Goal: Information Seeking & Learning: Learn about a topic

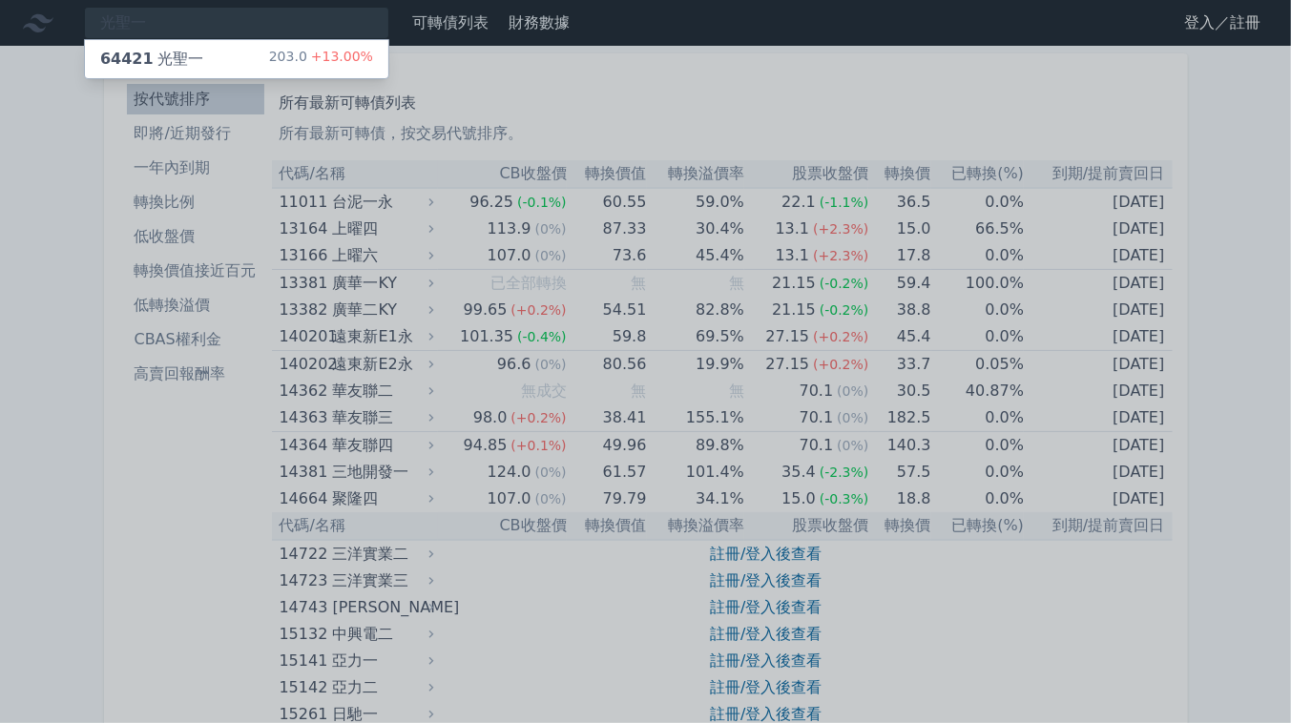
type input "光聖一"
click at [211, 49] on div "64421 光聖一 203.0 +13.00%" at bounding box center [236, 59] width 303 height 38
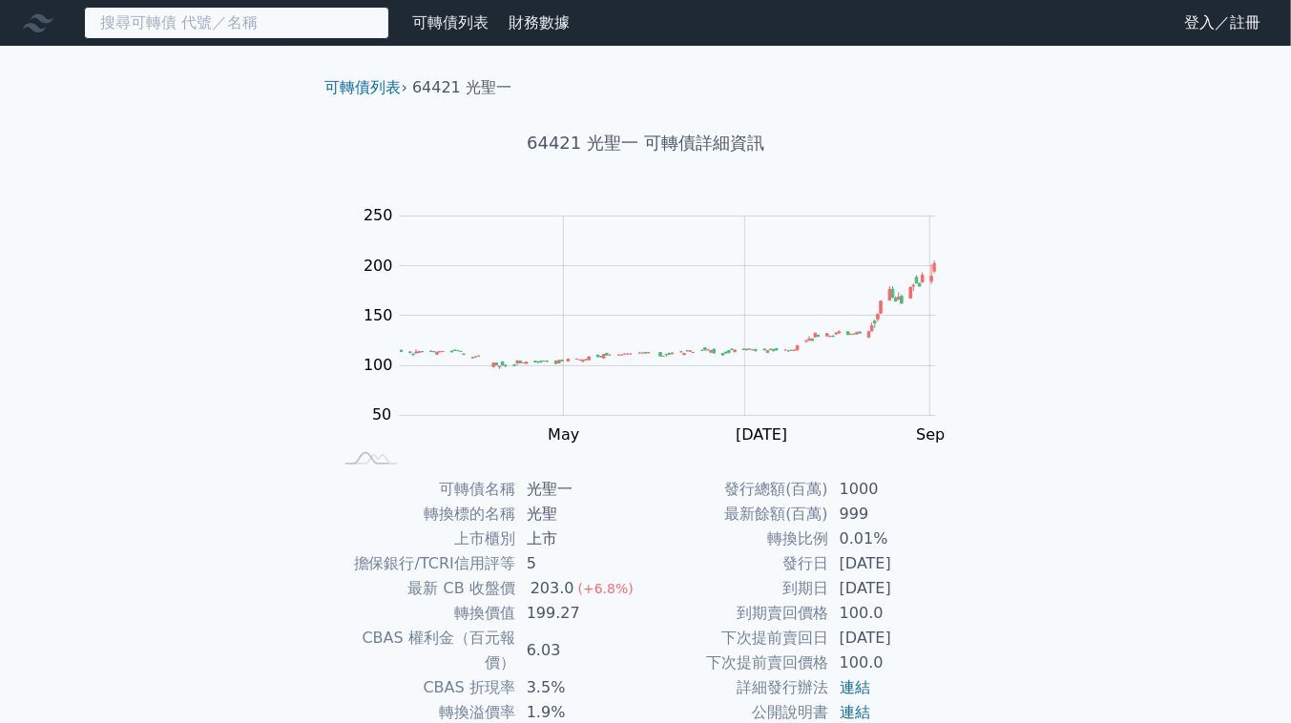
click at [286, 30] on input at bounding box center [236, 23] width 305 height 32
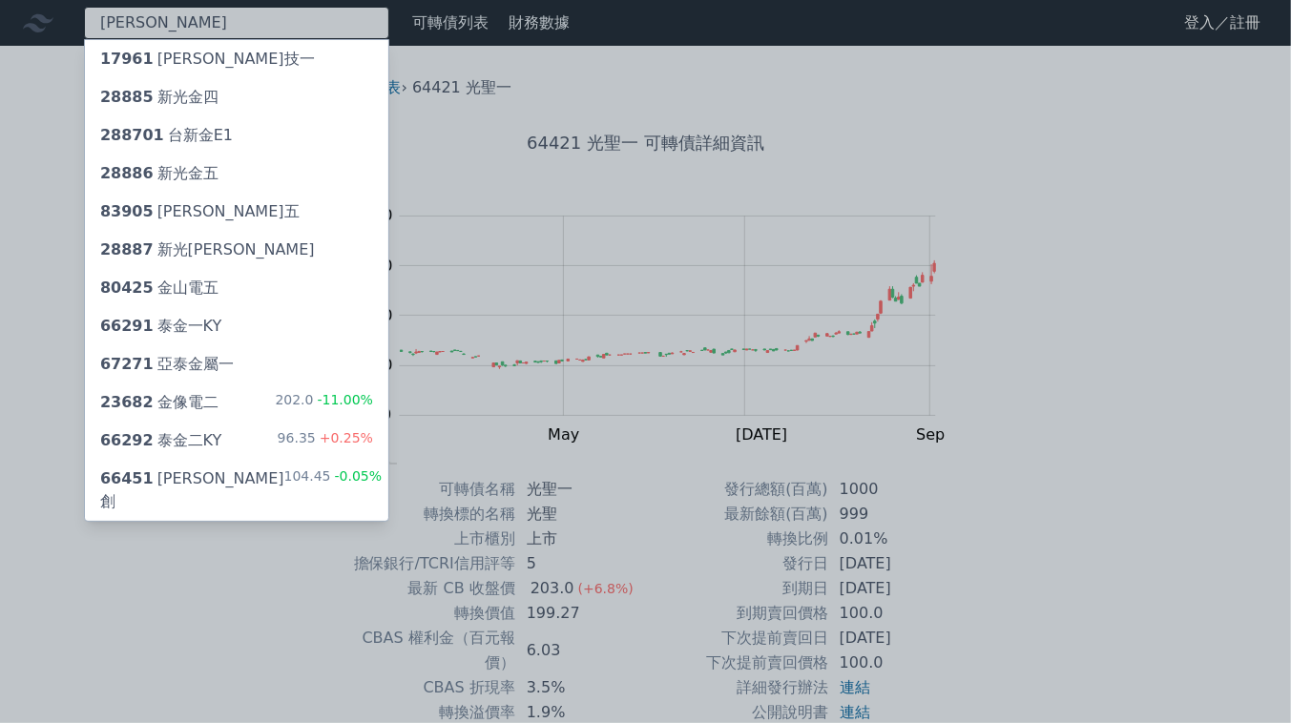
type input "[PERSON_NAME]"
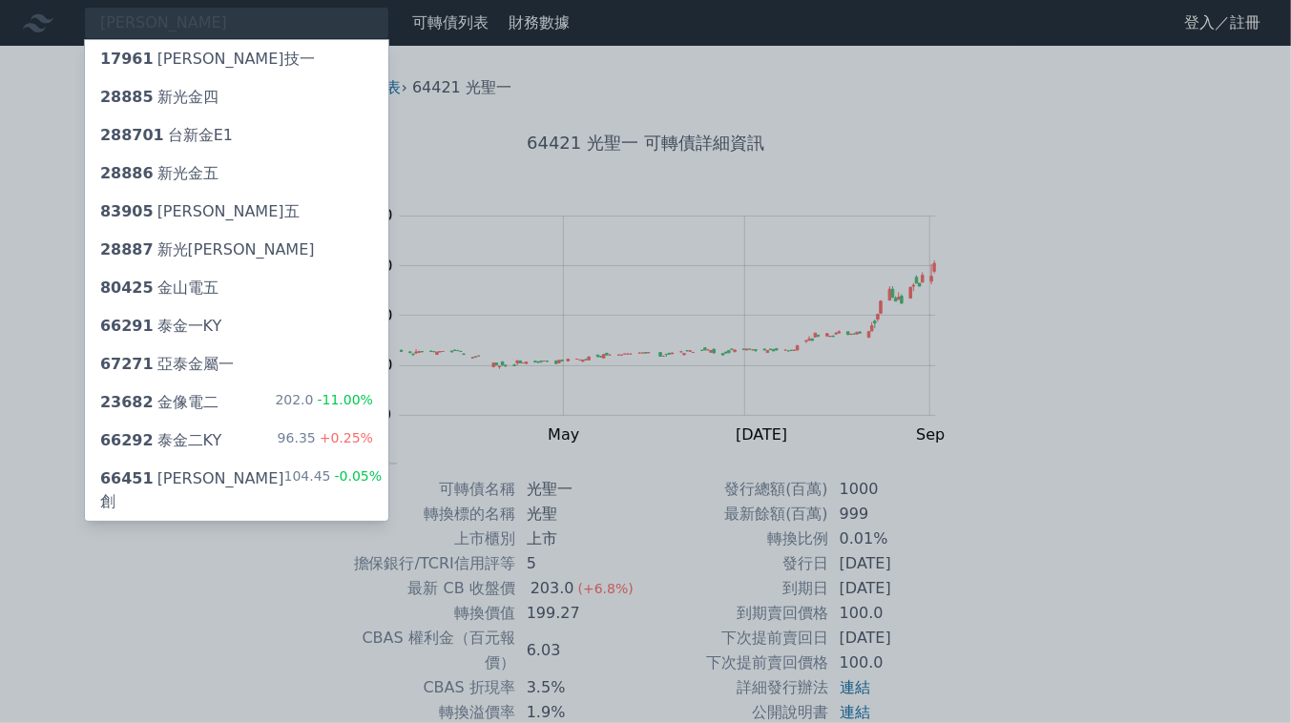
click at [284, 401] on div "202.0 -11.00%" at bounding box center [324, 402] width 98 height 23
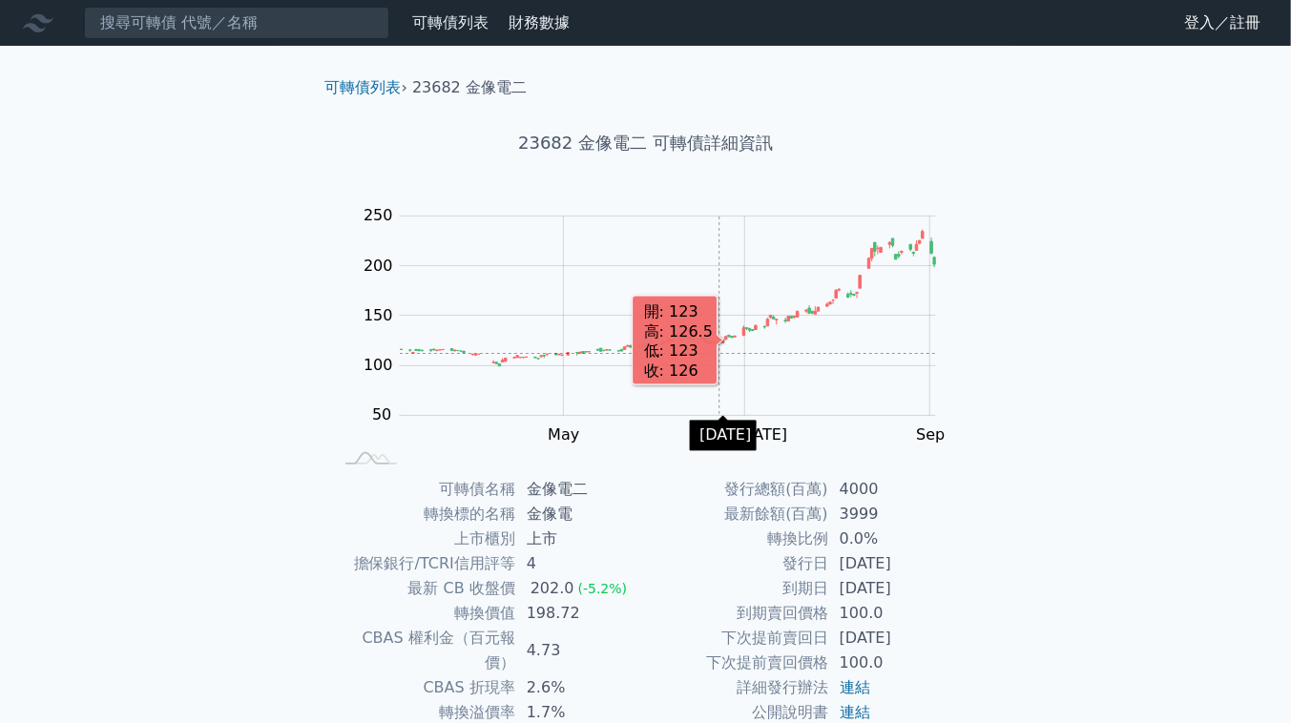
scroll to position [159, 0]
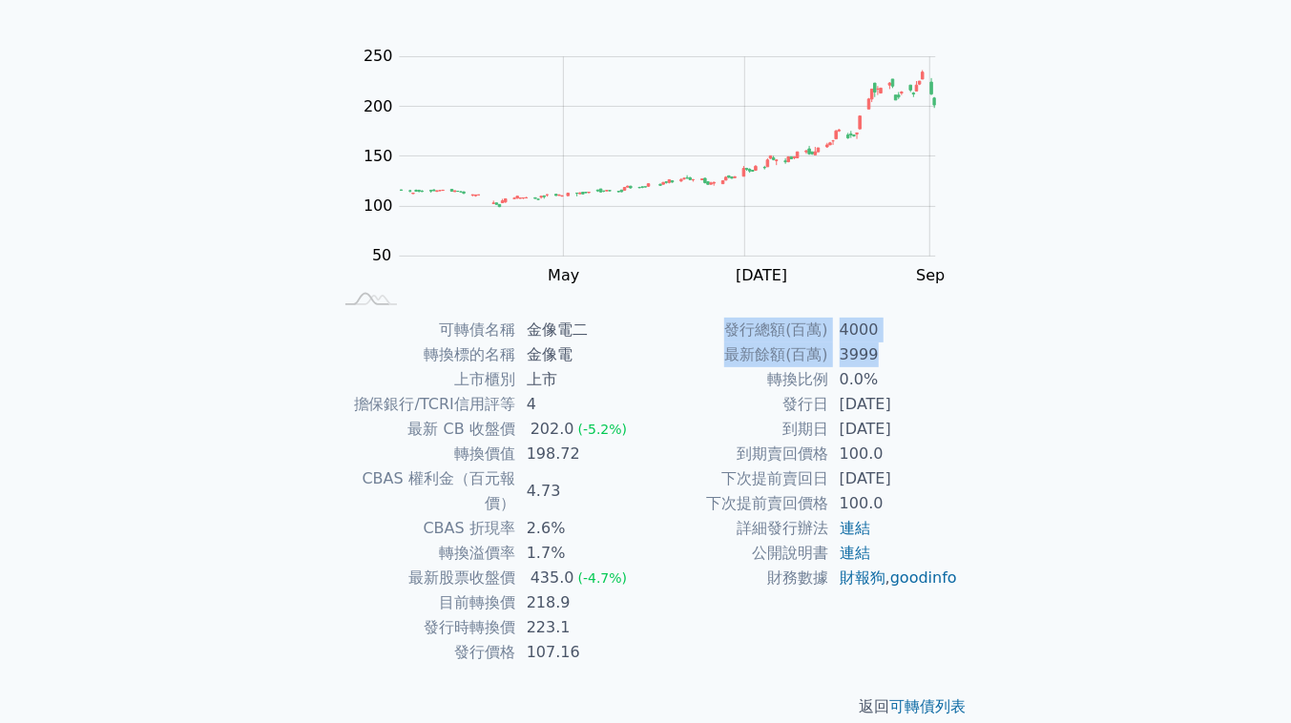
drag, startPoint x: 760, startPoint y: 327, endPoint x: 909, endPoint y: 361, distance: 152.6
click at [909, 361] on tbody "發行總額(百萬) 4000 最新餘額(百萬) 3999 轉換比例 0.0% 發行日 [DATE] 到期日 [DATE] 到期賣回價格 100.0 下次提前賣回…" at bounding box center [802, 454] width 313 height 273
click at [909, 361] on td "3999" at bounding box center [893, 355] width 131 height 25
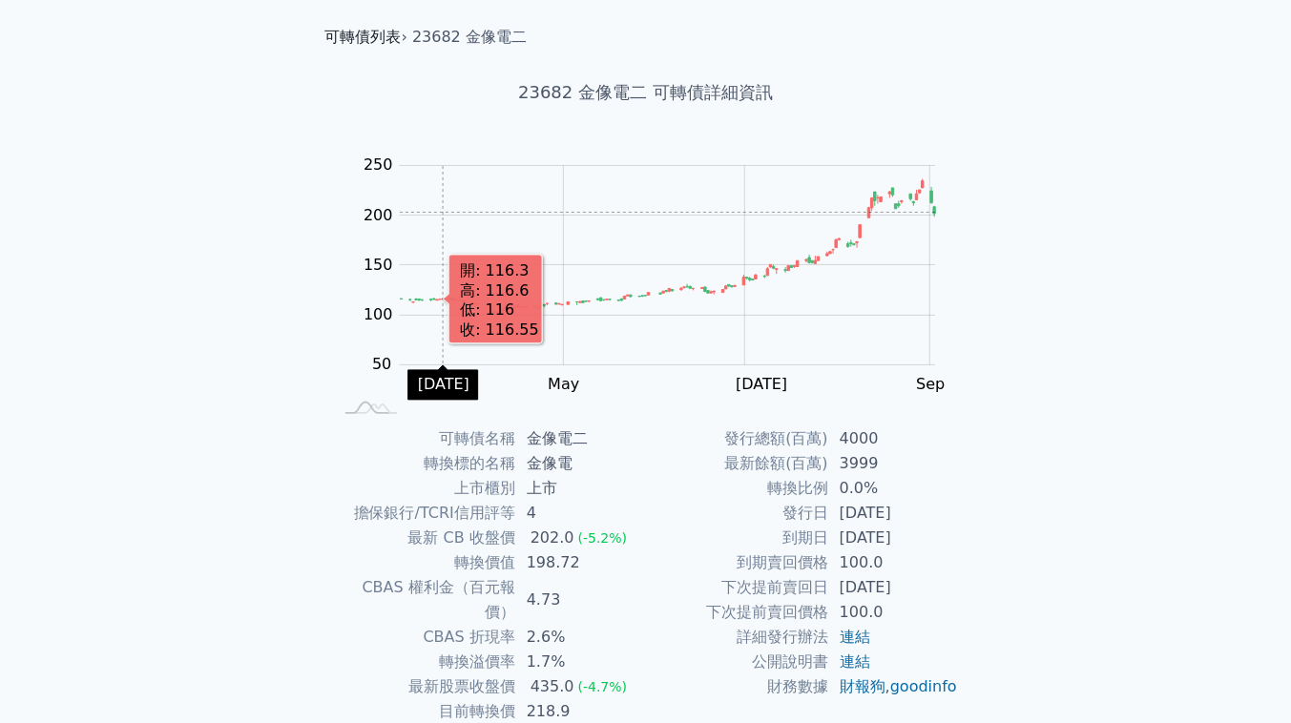
scroll to position [0, 0]
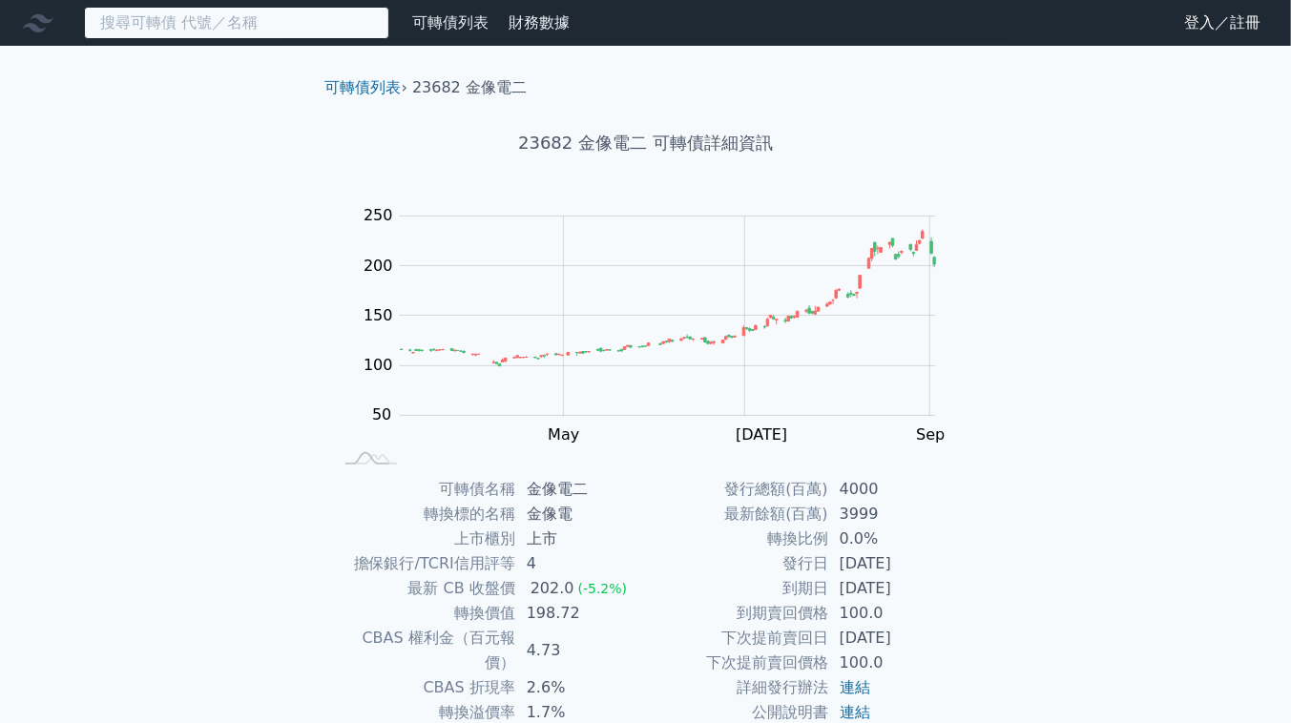
click at [254, 29] on input at bounding box center [236, 23] width 305 height 32
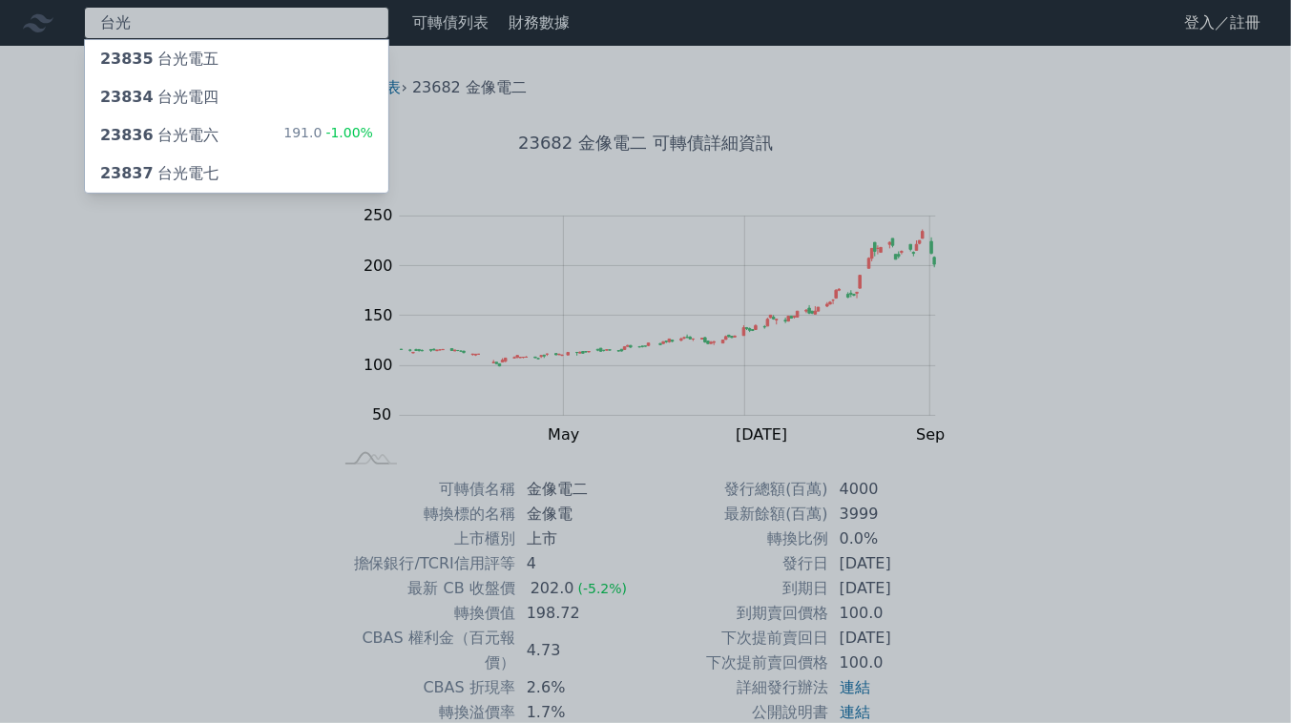
type input "台光"
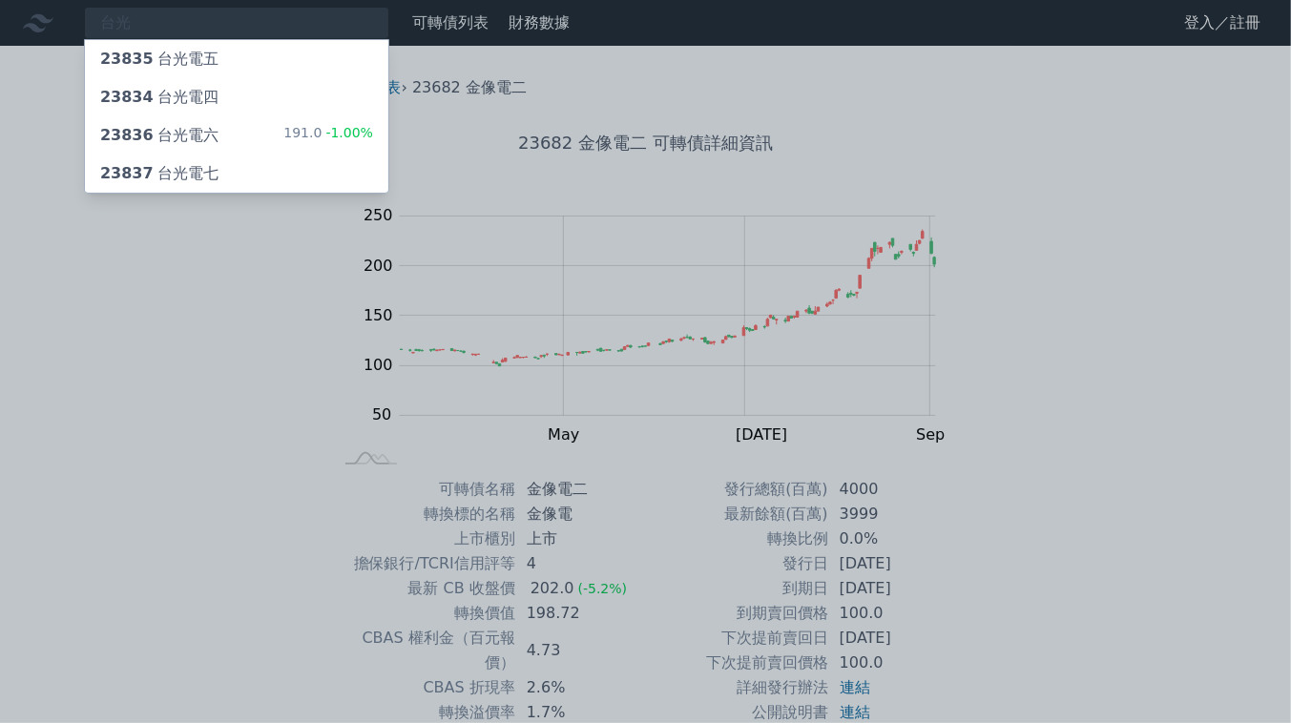
click at [205, 128] on div "23836 台光電六" at bounding box center [159, 135] width 118 height 23
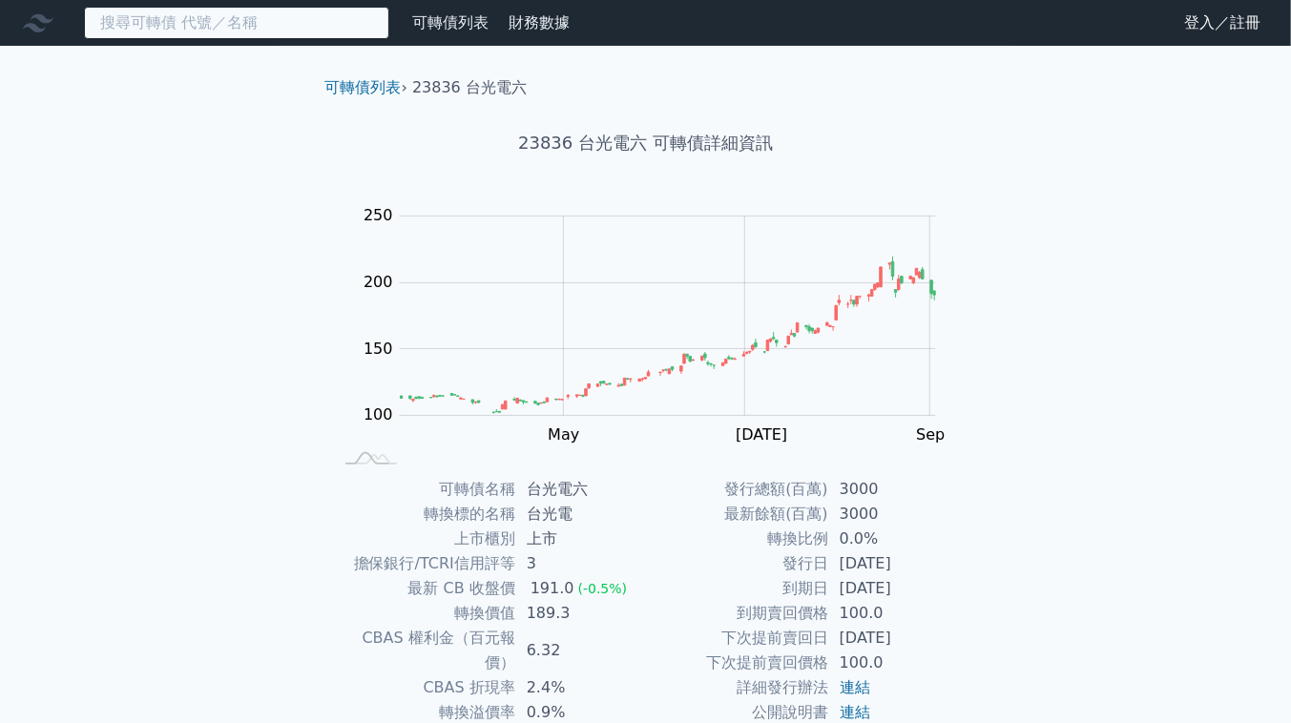
click at [179, 16] on input at bounding box center [236, 23] width 305 height 32
click at [262, 34] on input at bounding box center [236, 23] width 305 height 32
click at [290, 18] on input at bounding box center [236, 23] width 305 height 32
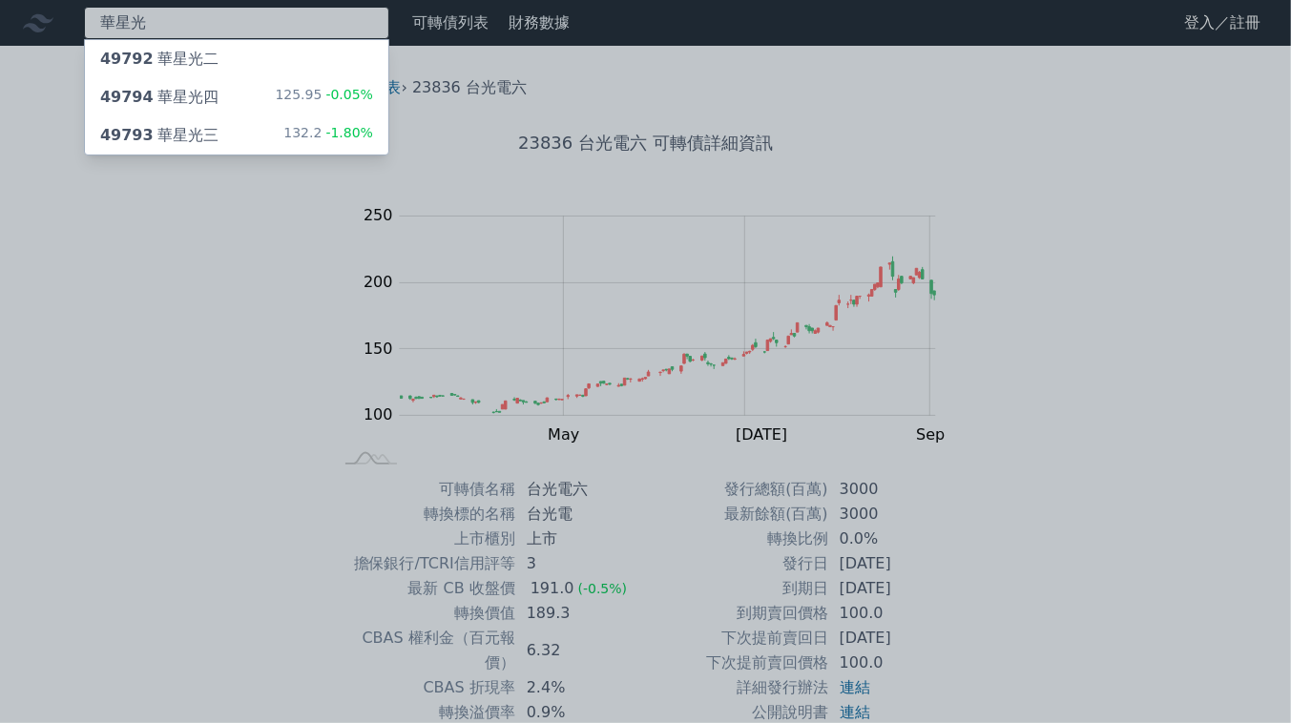
type input "華星光"
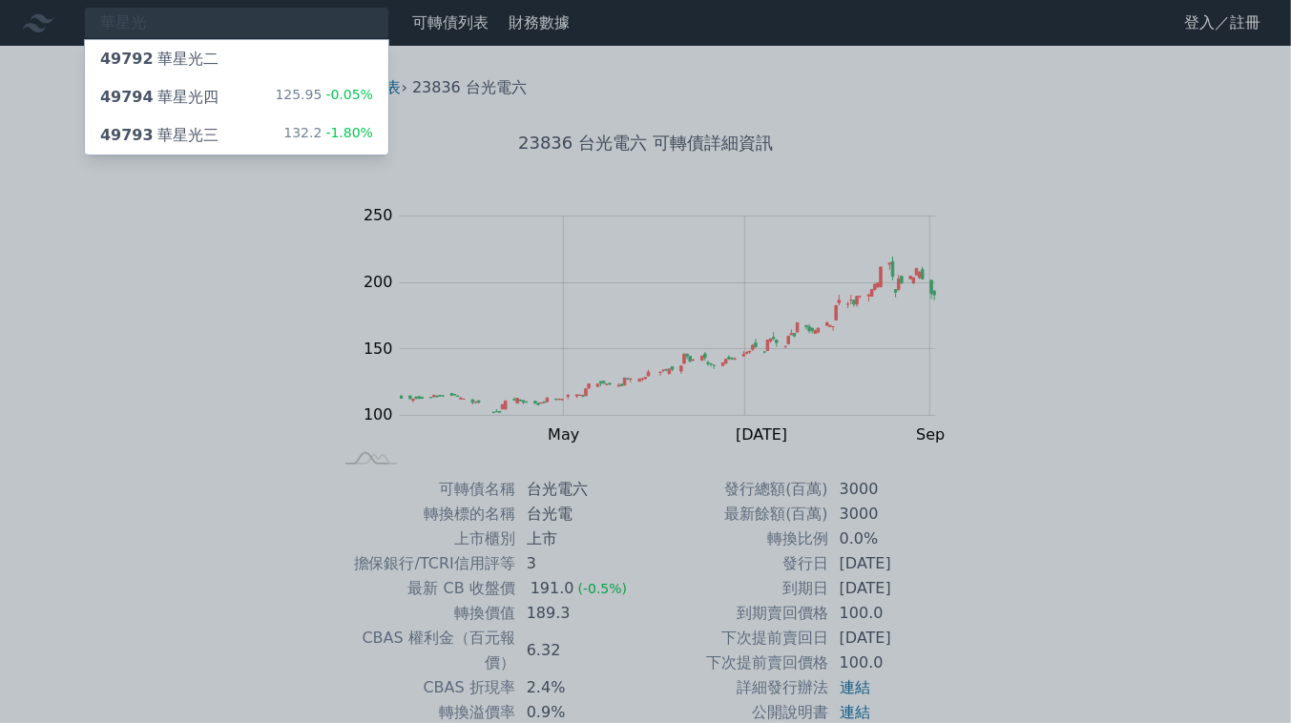
click at [294, 136] on div "132.2 -1.80%" at bounding box center [328, 135] width 90 height 23
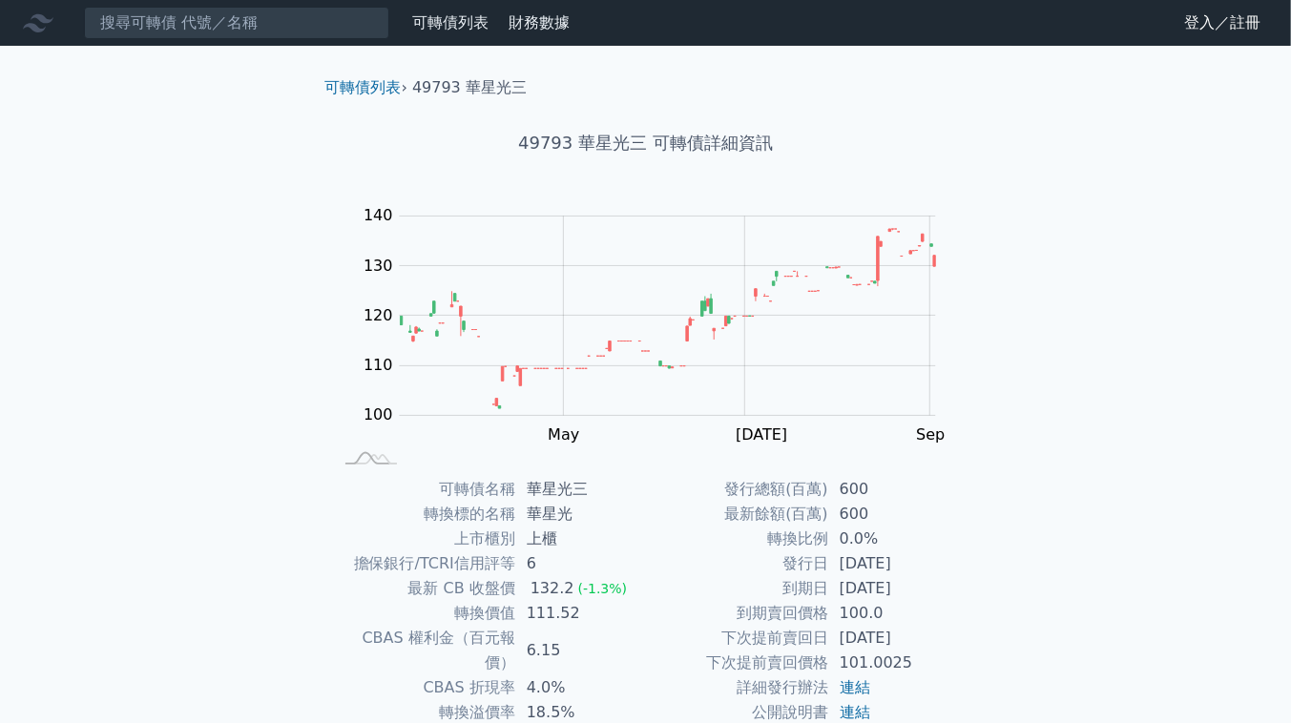
drag, startPoint x: 214, startPoint y: 43, endPoint x: 207, endPoint y: 30, distance: 14.9
click at [214, 43] on nav "可轉債列表 財務數據 可轉債列表 財務數據 登入／註冊 登入／註冊" at bounding box center [645, 23] width 1291 height 46
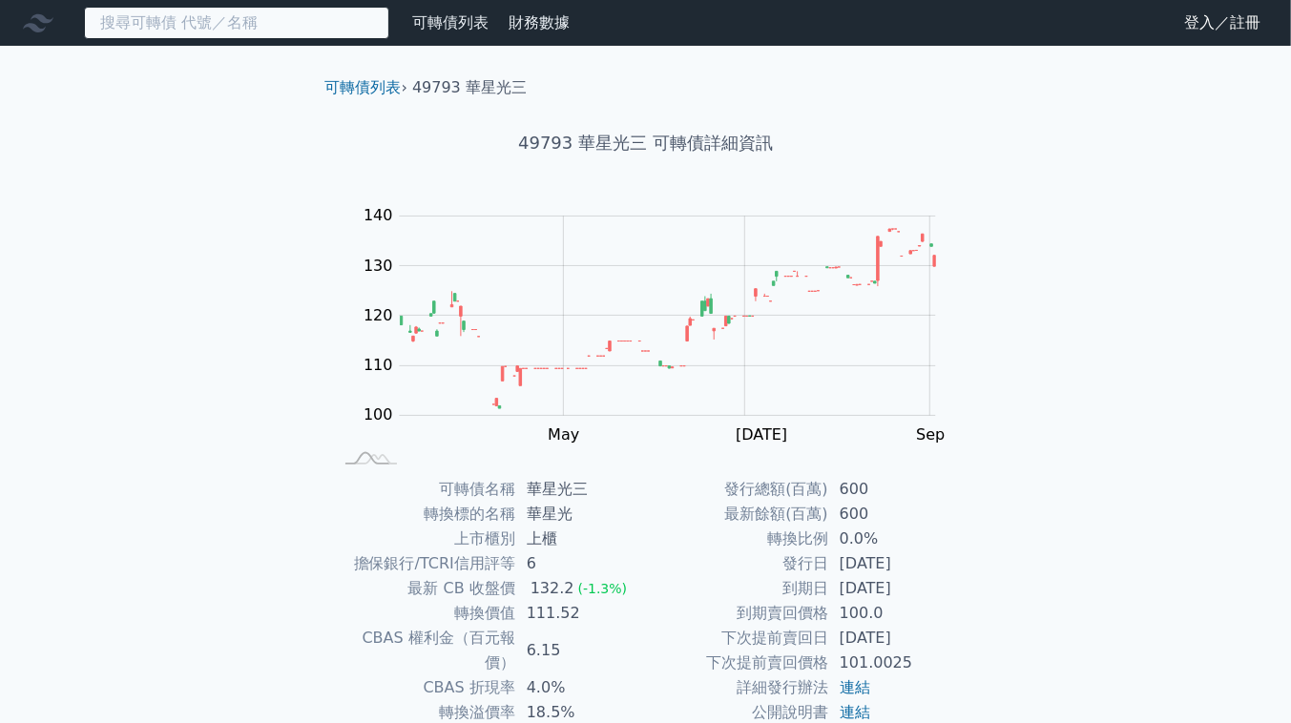
click at [206, 27] on input at bounding box center [236, 23] width 305 height 32
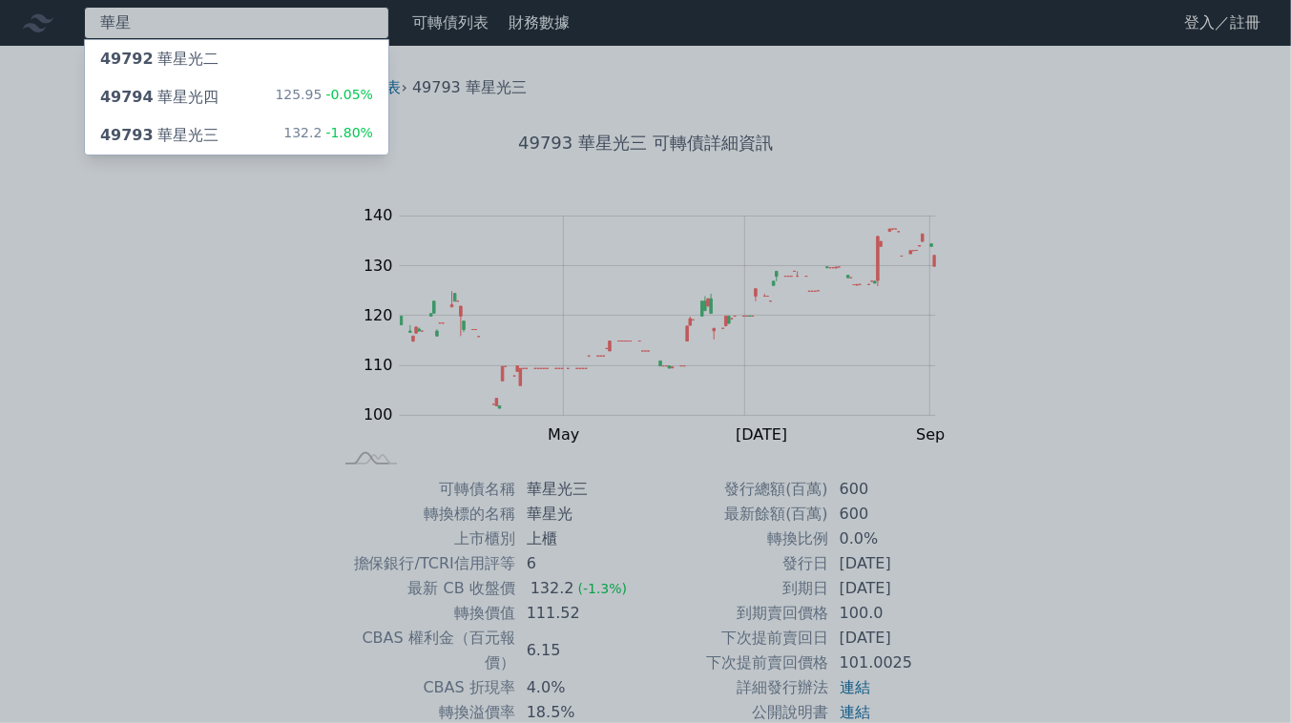
type input "華星"
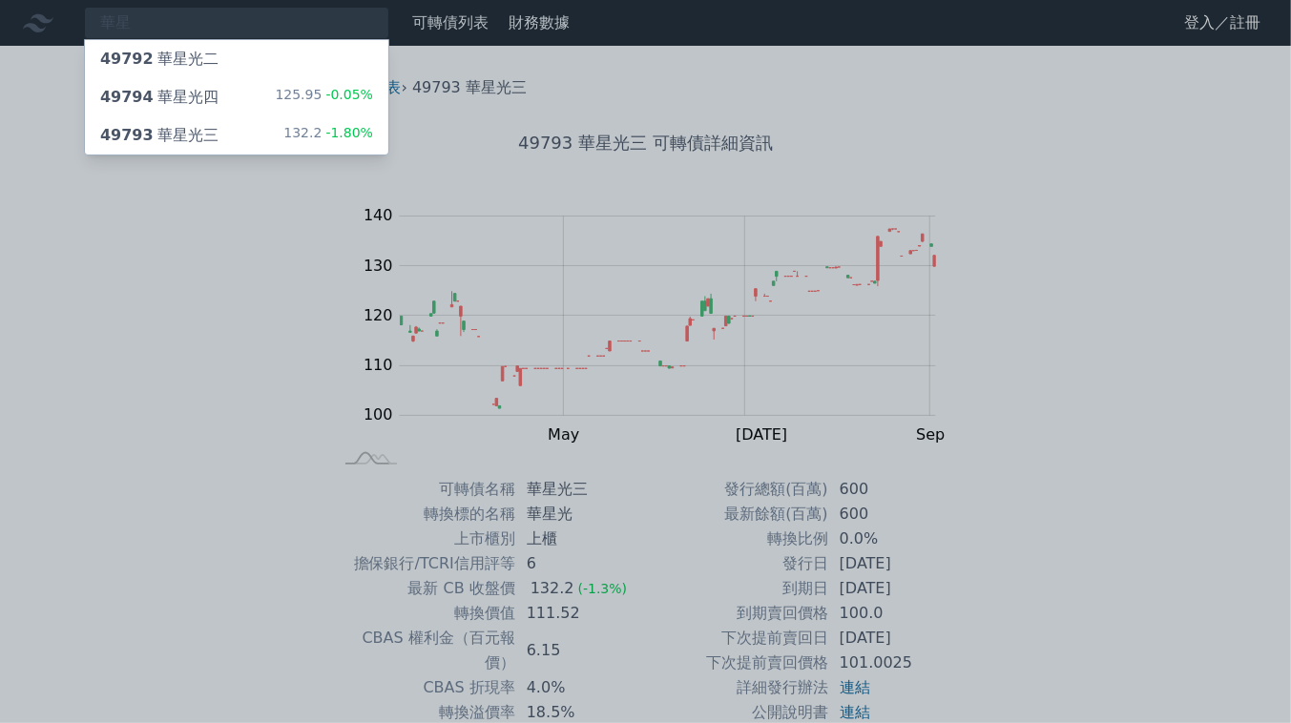
click at [239, 97] on div "49794 華星光四 125.95 -0.05%" at bounding box center [236, 97] width 303 height 38
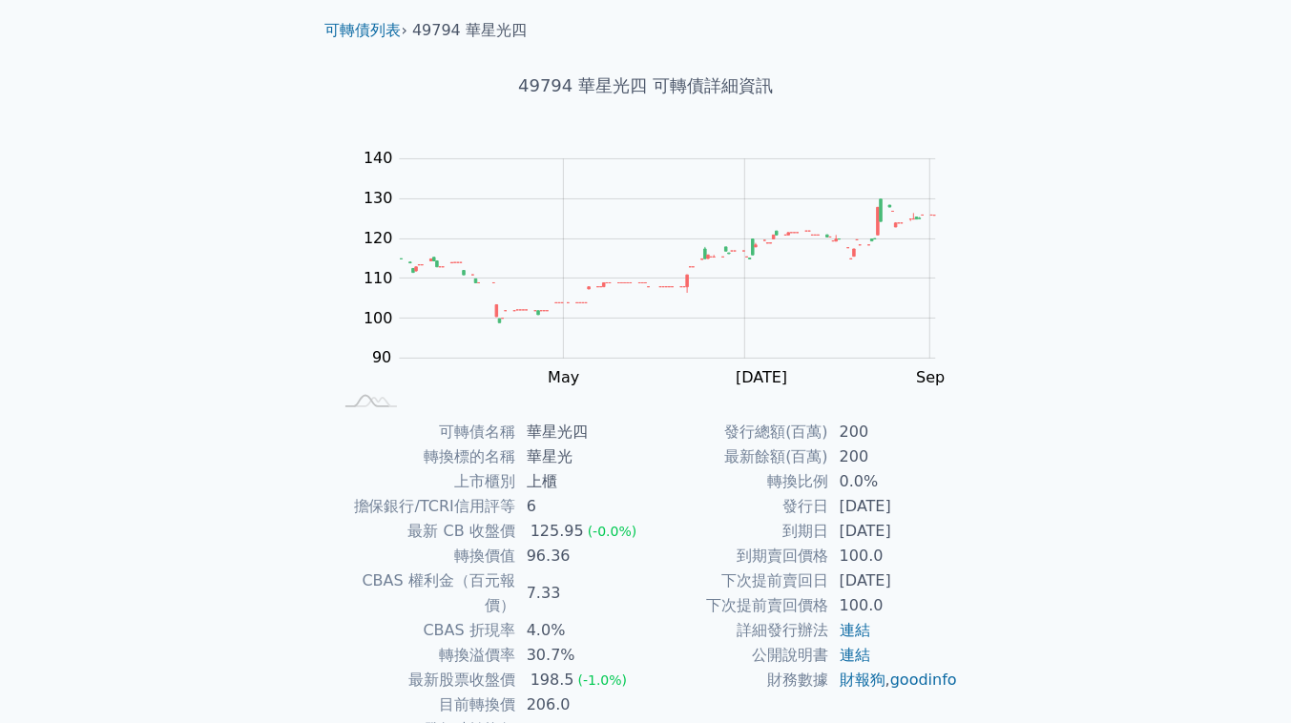
scroll to position [159, 0]
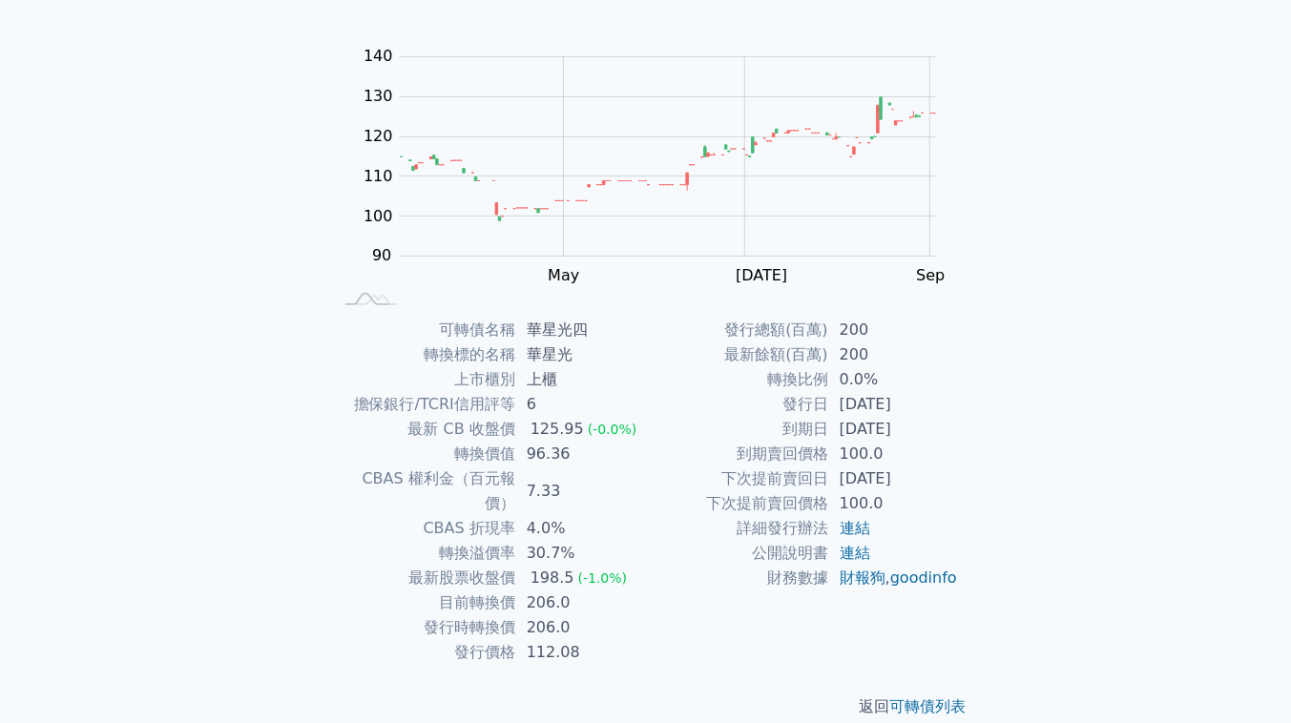
click at [1144, 82] on div "可轉債列表 財務數據 可轉債列表 財務數據 登入／註冊 登入／註冊 可轉債列表 › 49794 華星光四 49794 華星光四 可轉債詳細資訊 Zoom Ou…" at bounding box center [645, 295] width 1291 height 909
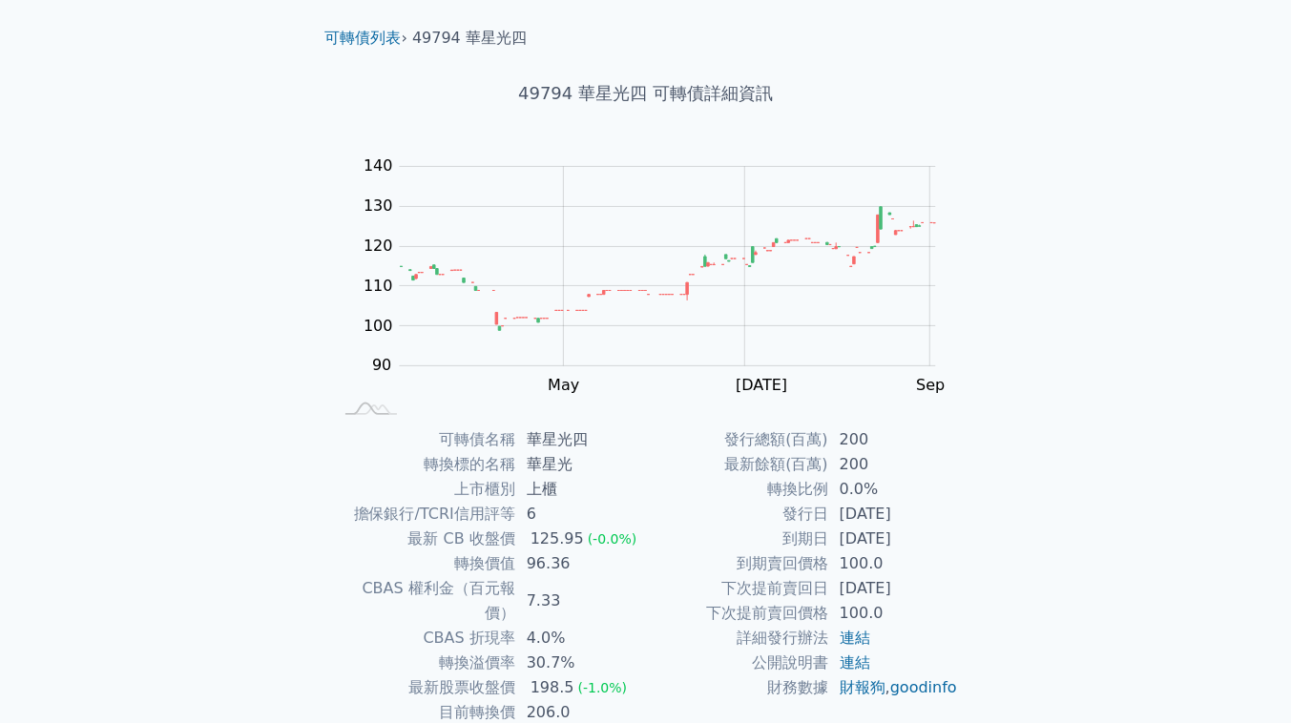
scroll to position [0, 0]
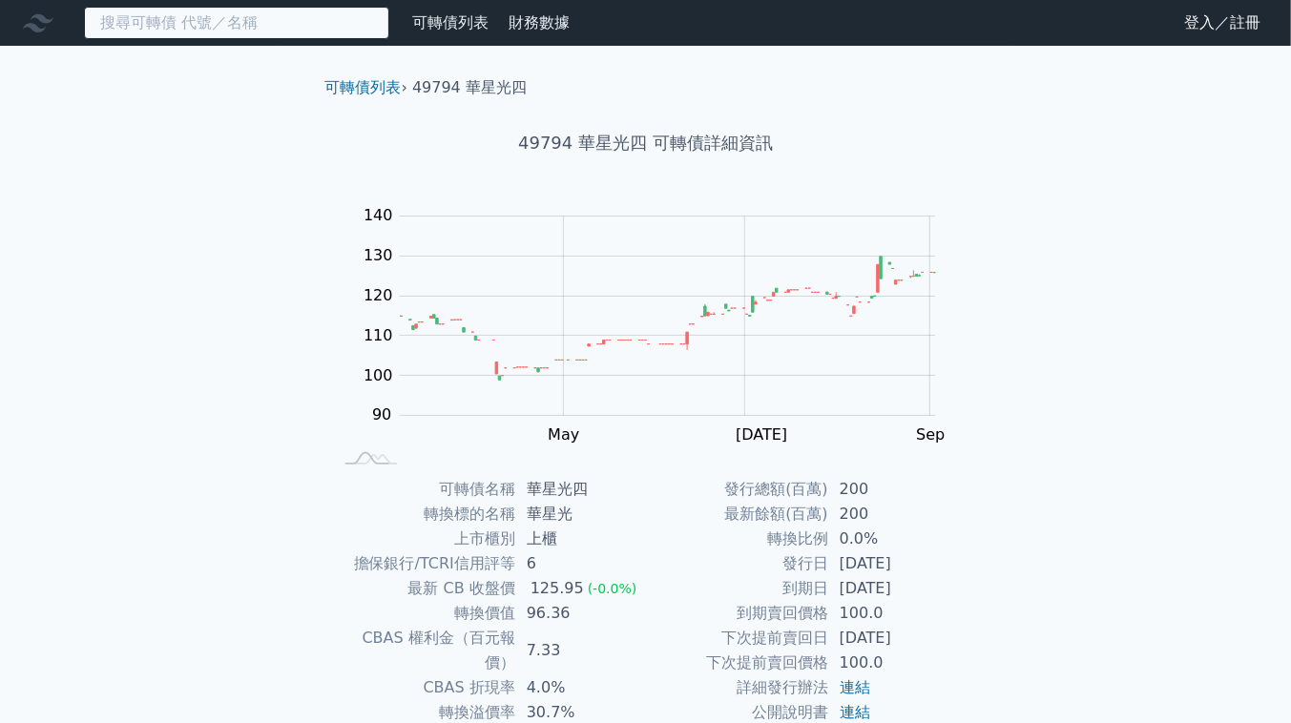
click at [232, 22] on input at bounding box center [236, 23] width 305 height 32
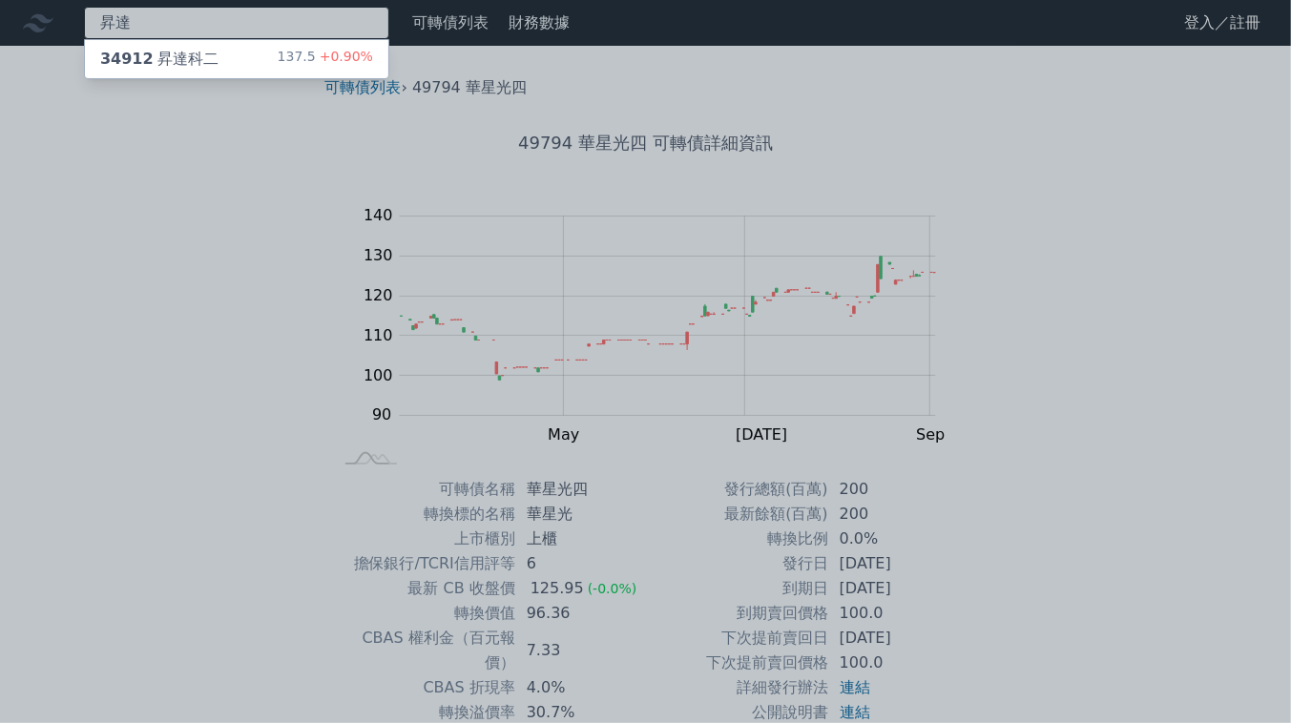
type input "昇達"
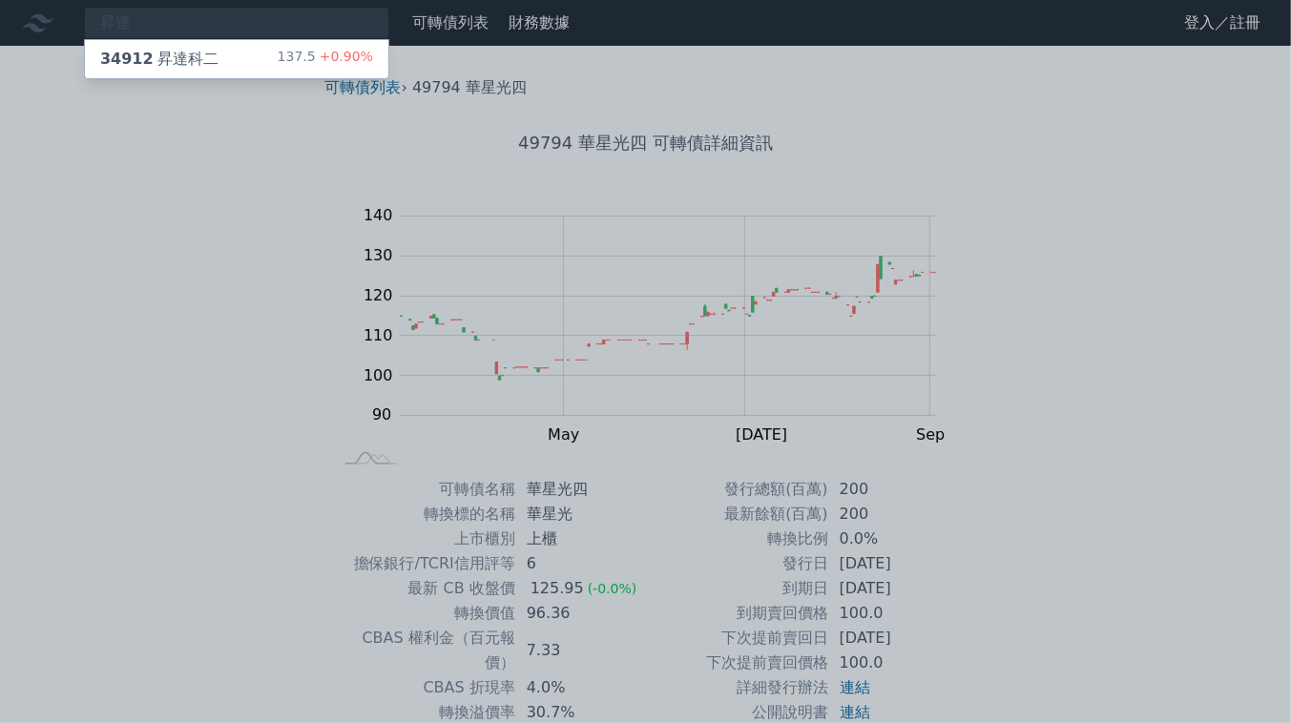
click at [241, 60] on div "34912 昇達科二 137.5 +0.90%" at bounding box center [236, 59] width 303 height 38
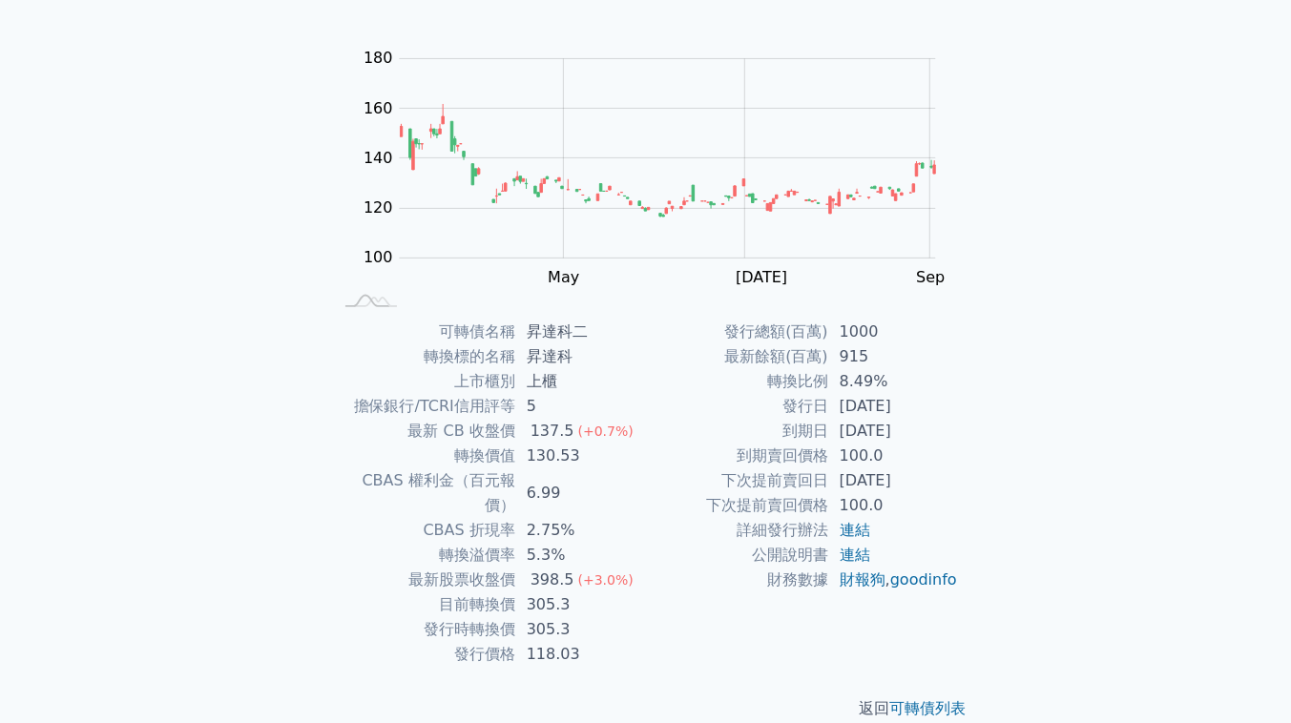
scroll to position [159, 0]
drag, startPoint x: 525, startPoint y: 454, endPoint x: 588, endPoint y: 458, distance: 63.1
click at [588, 458] on td "130.53" at bounding box center [580, 454] width 131 height 25
drag, startPoint x: 527, startPoint y: 522, endPoint x: 562, endPoint y: 521, distance: 35.3
click at [562, 541] on td "5.3%" at bounding box center [580, 553] width 131 height 25
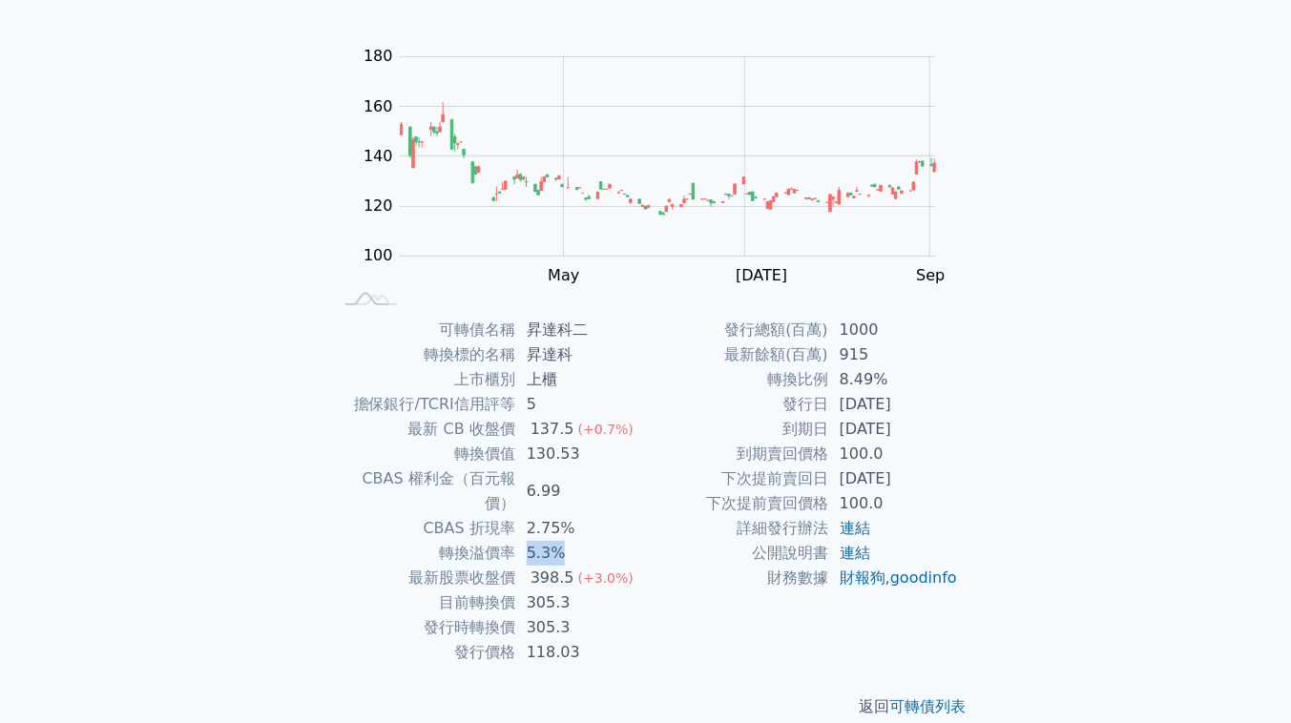
click at [562, 541] on td "5.3%" at bounding box center [580, 553] width 131 height 25
drag, startPoint x: 521, startPoint y: 524, endPoint x: 574, endPoint y: 526, distance: 52.5
click at [574, 541] on td "5.3%" at bounding box center [580, 553] width 131 height 25
drag, startPoint x: 527, startPoint y: 527, endPoint x: 591, endPoint y: 529, distance: 64.0
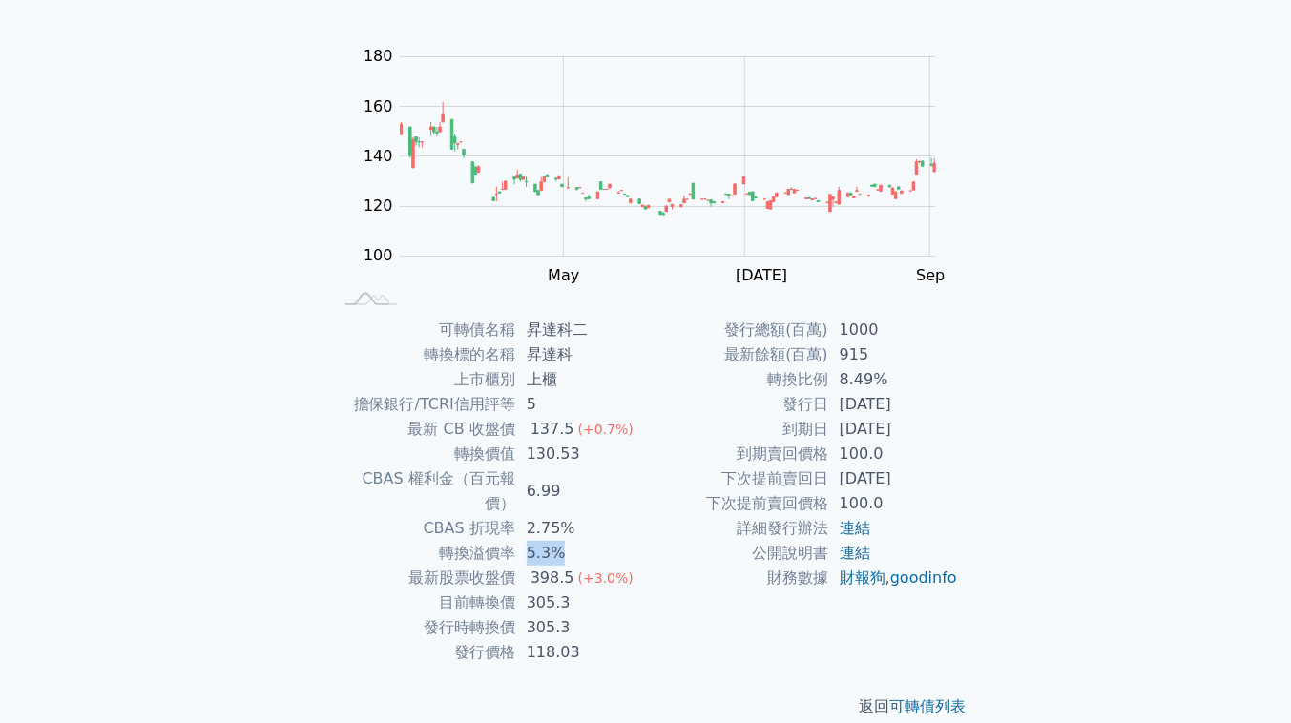
click at [591, 541] on td "5.3%" at bounding box center [580, 553] width 131 height 25
drag, startPoint x: 514, startPoint y: 534, endPoint x: 599, endPoint y: 534, distance: 84.9
click at [599, 541] on tr "轉換溢價率 5.3%" at bounding box center [489, 553] width 313 height 25
click at [599, 541] on td "5.3%" at bounding box center [580, 553] width 131 height 25
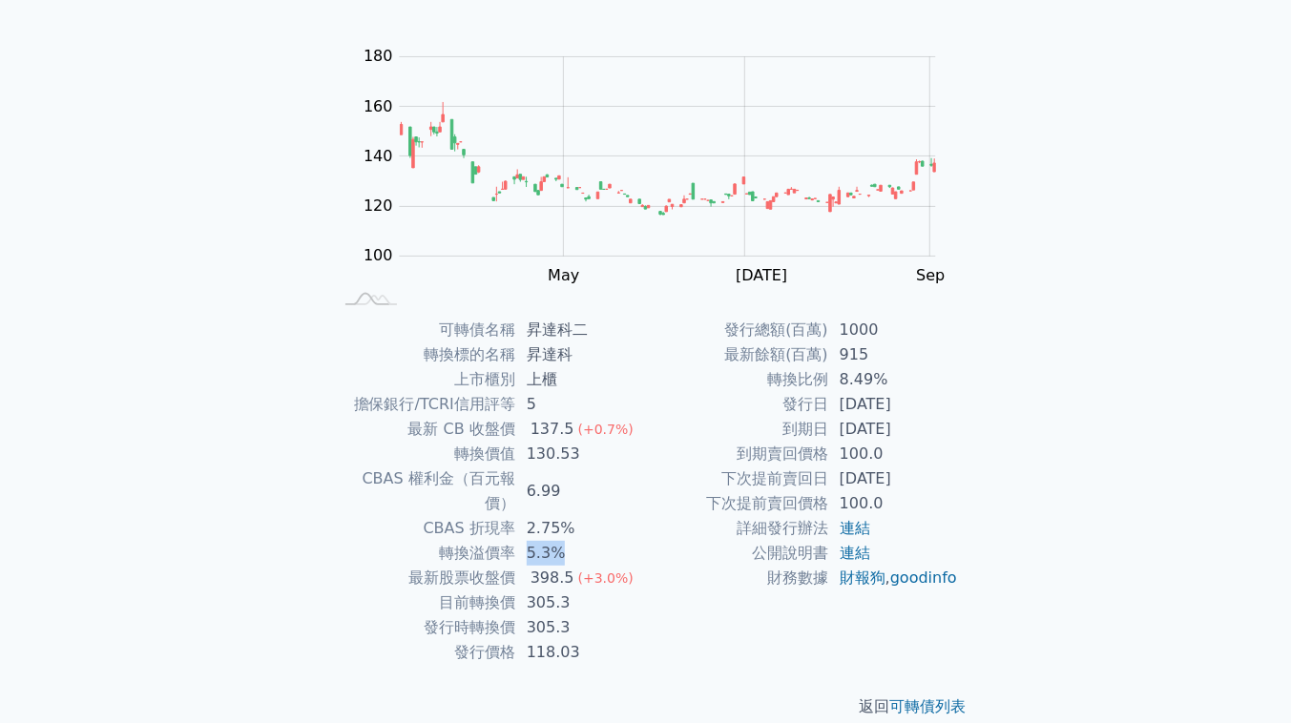
drag, startPoint x: 519, startPoint y: 525, endPoint x: 564, endPoint y: 526, distance: 44.9
click at [564, 541] on td "5.3%" at bounding box center [580, 553] width 131 height 25
